Goal: Check status: Check status

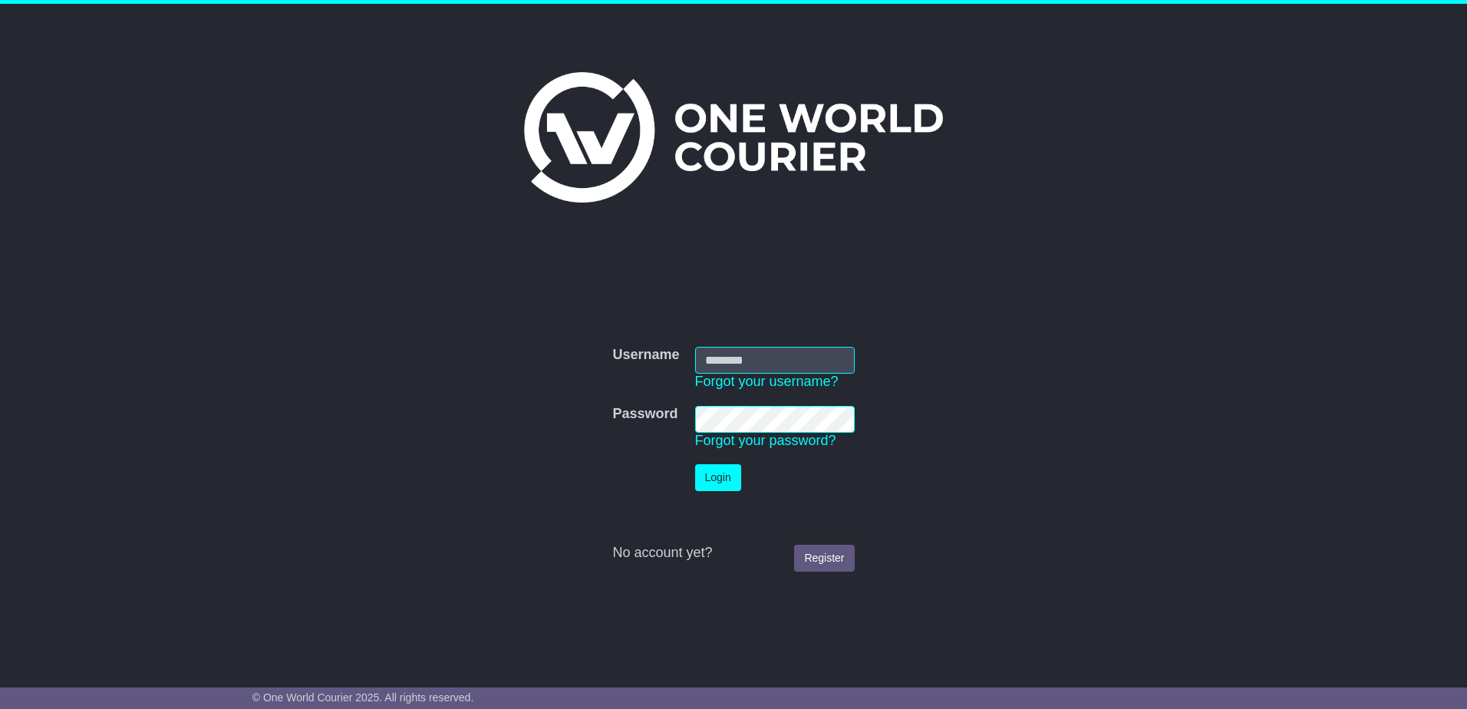
type input "**********"
click at [727, 480] on button "Login" at bounding box center [718, 477] width 46 height 27
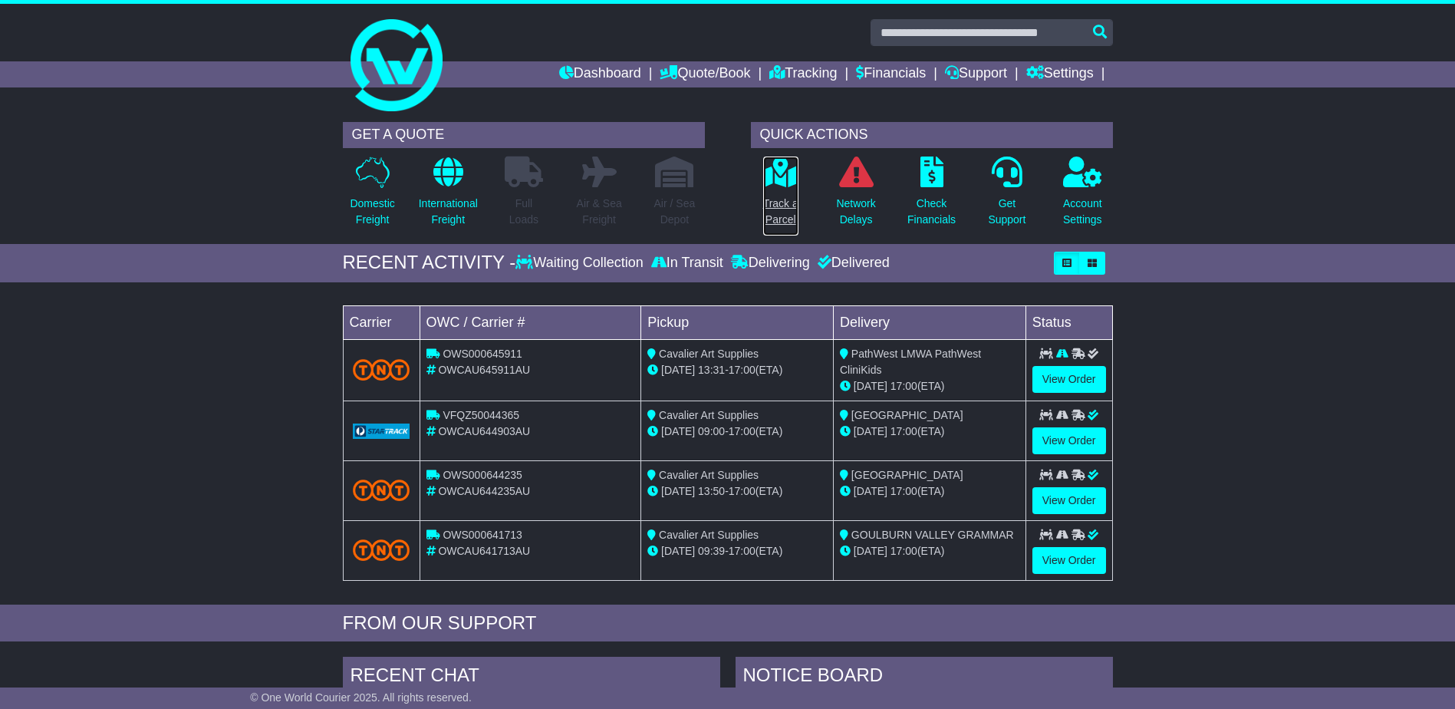
click at [789, 196] on p "Track a Parcel" at bounding box center [780, 212] width 35 height 32
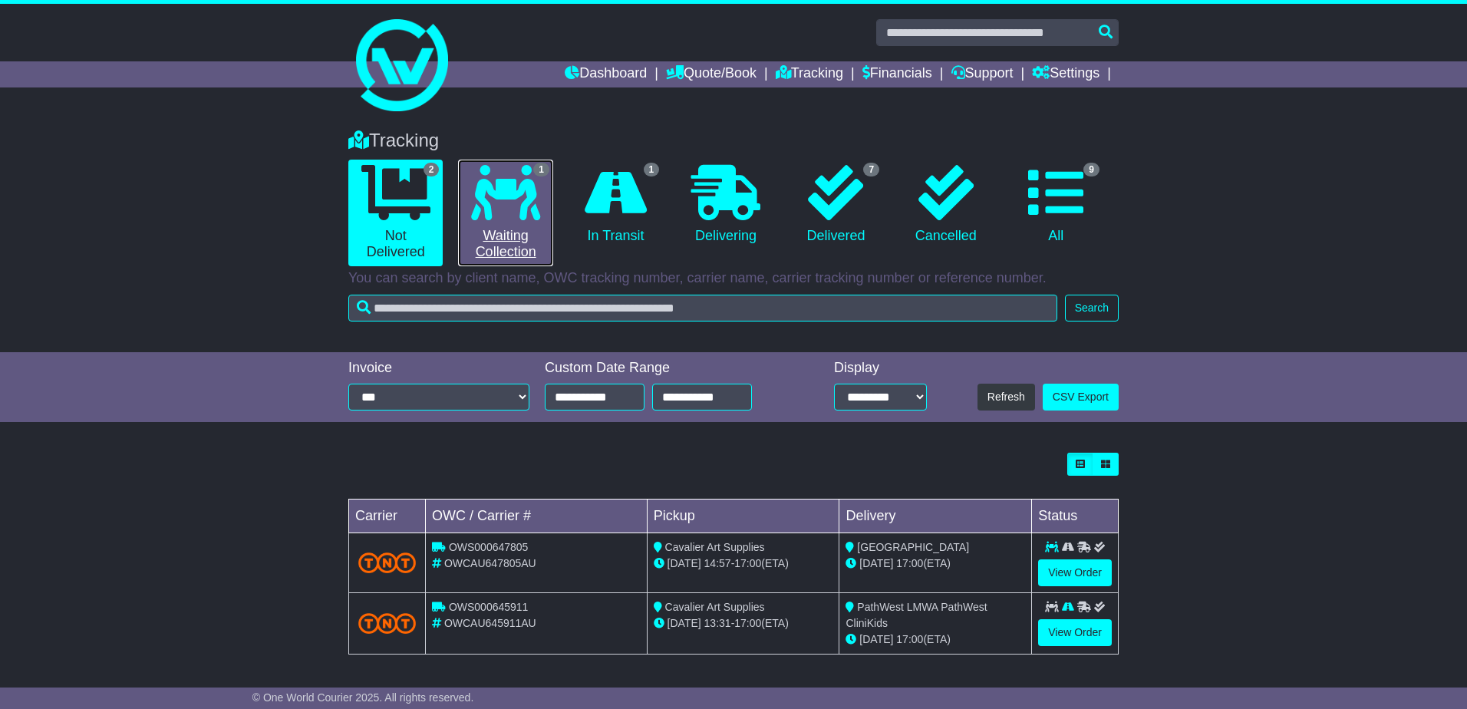
click at [519, 220] on link "1 Waiting Collection" at bounding box center [505, 213] width 94 height 107
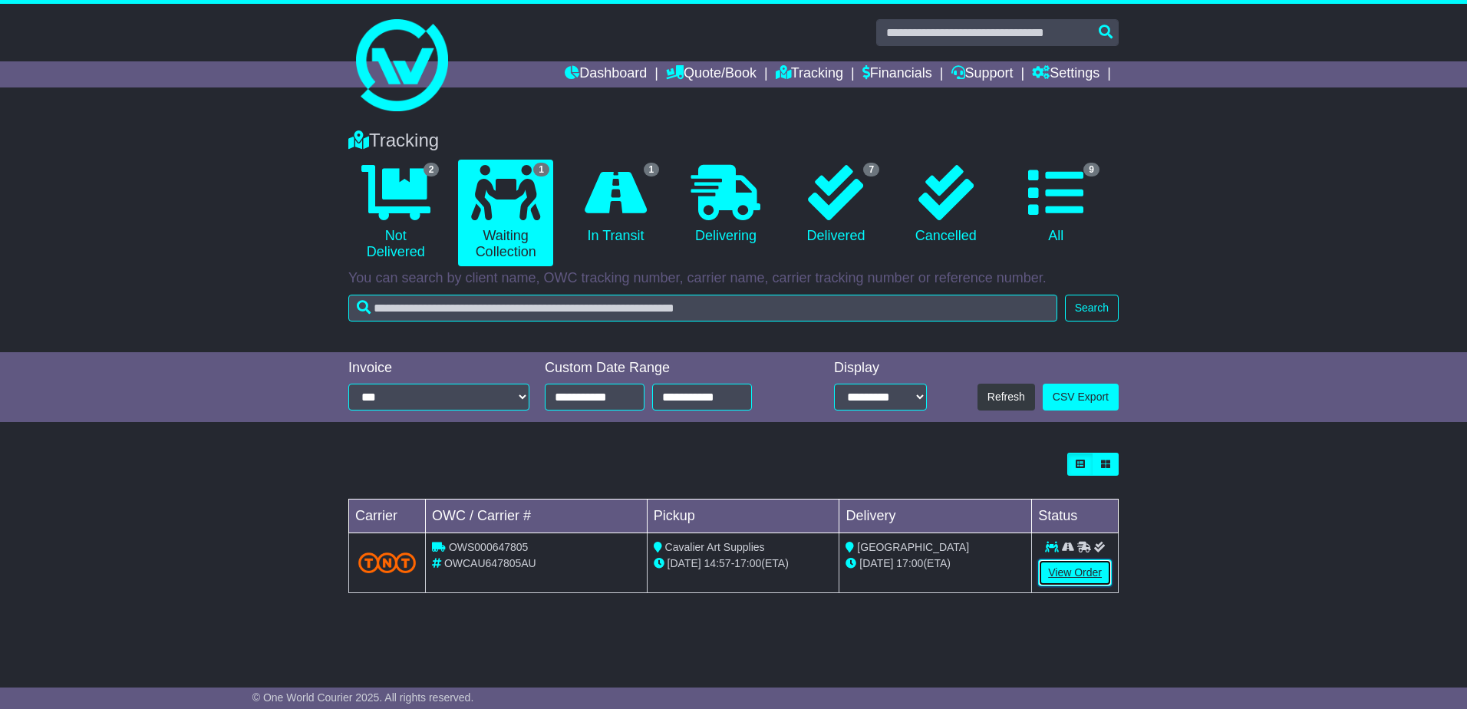
click at [1080, 570] on link "View Order" at bounding box center [1075, 572] width 74 height 27
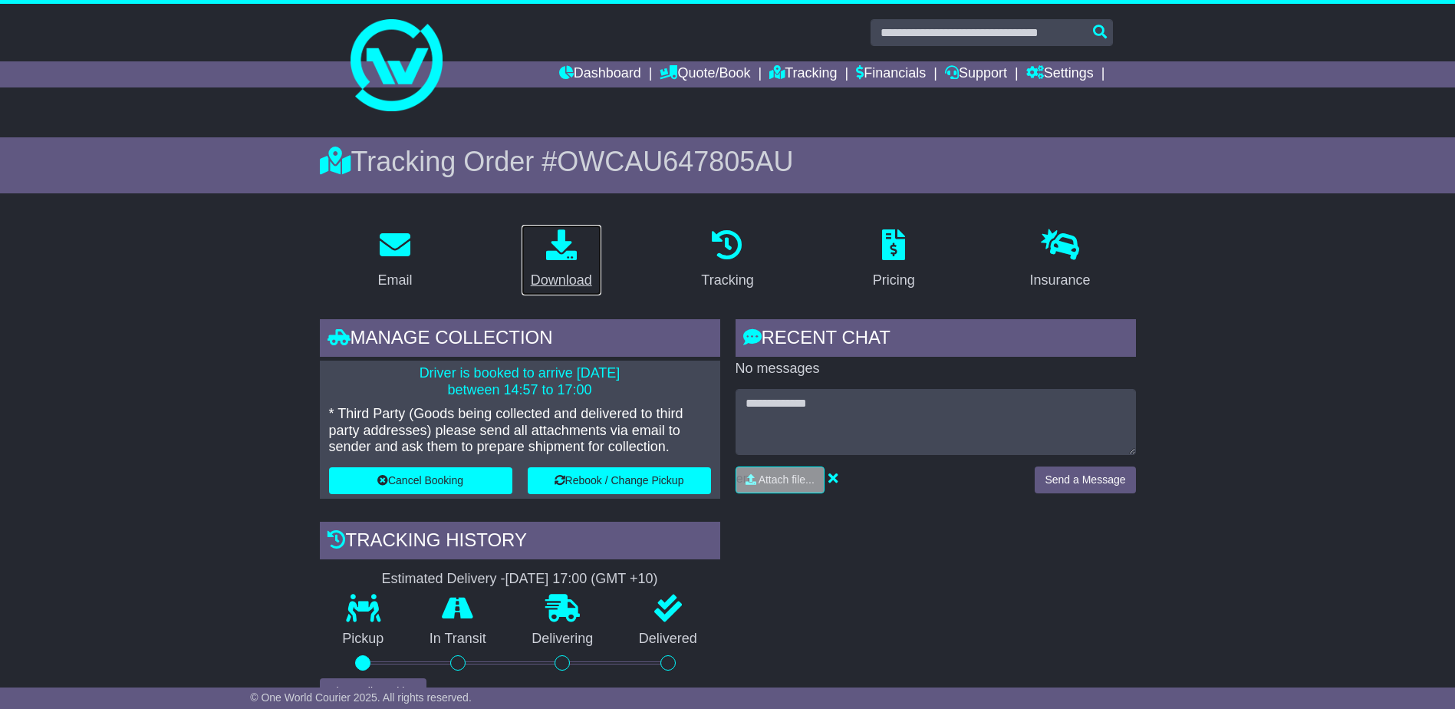
click at [567, 269] on link "Download" at bounding box center [561, 260] width 81 height 72
